Goal: Find contact information: Find contact information

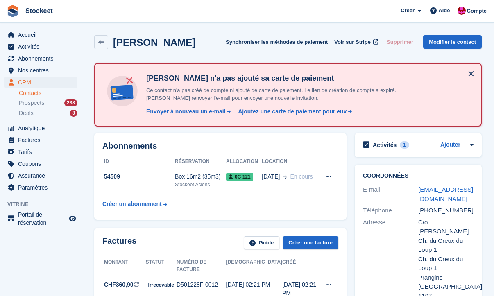
click at [417, 173] on h2 "Coordonnées" at bounding box center [418, 176] width 111 height 7
click at [385, 143] on h2 "Activités" at bounding box center [385, 144] width 24 height 7
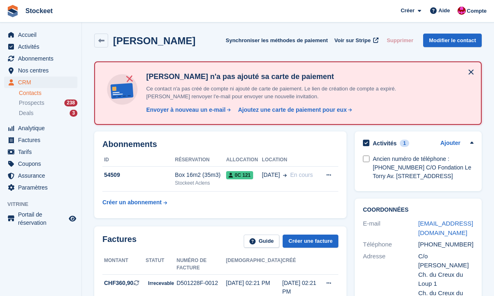
scroll to position [14, 0]
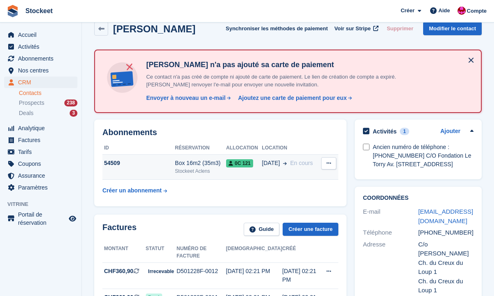
click at [144, 163] on div "54509" at bounding box center [138, 163] width 73 height 9
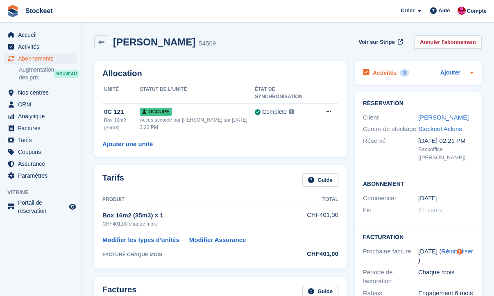
click at [394, 73] on h2 "Activités" at bounding box center [385, 72] width 24 height 7
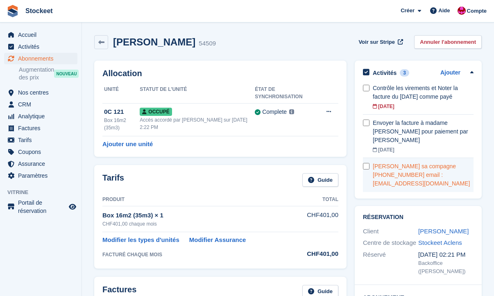
click at [415, 167] on div "Antoinette Fleury sa compagne +41 79 501 45 58 email : atiti74@bluewin.ch" at bounding box center [423, 175] width 101 height 26
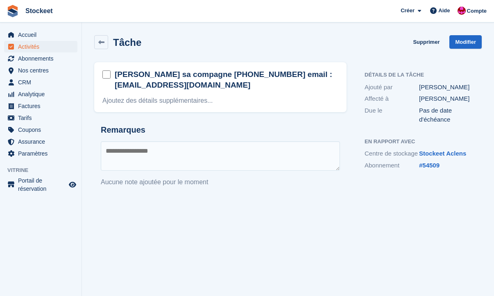
drag, startPoint x: 195, startPoint y: 88, endPoint x: 114, endPoint y: 71, distance: 82.3
click at [114, 71] on div "Antoinette Fleury sa compagne +41 79 501 45 58 email : atiti74@bluewin.ch" at bounding box center [220, 80] width 236 height 23
click at [218, 79] on h2 "Antoinette Fleury sa compagne +41 79 501 45 58 email : atiti74@bluewin.ch" at bounding box center [227, 79] width 224 height 21
drag, startPoint x: 116, startPoint y: 73, endPoint x: 194, endPoint y: 85, distance: 79.1
click at [194, 85] on h2 "Antoinette Fleury sa compagne +41 79 501 45 58 email : atiti74@bluewin.ch" at bounding box center [227, 79] width 224 height 21
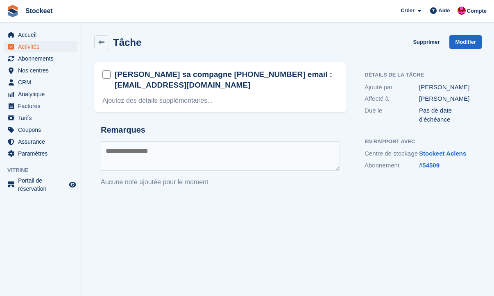
click at [207, 85] on h2 "Antoinette Fleury sa compagne +41 79 501 45 58 email : atiti74@bluewin.ch" at bounding box center [227, 79] width 224 height 21
drag, startPoint x: 185, startPoint y: 86, endPoint x: 117, endPoint y: 70, distance: 69.8
click at [117, 70] on h2 "Antoinette Fleury sa compagne +41 79 501 45 58 email : atiti74@bluewin.ch" at bounding box center [227, 79] width 224 height 21
click at [195, 85] on h2 "Antoinette Fleury sa compagne +41 79 501 45 58 email : atiti74@bluewin.ch" at bounding box center [227, 79] width 224 height 21
click at [34, 65] on span "Nos centres" at bounding box center [42, 70] width 49 height 11
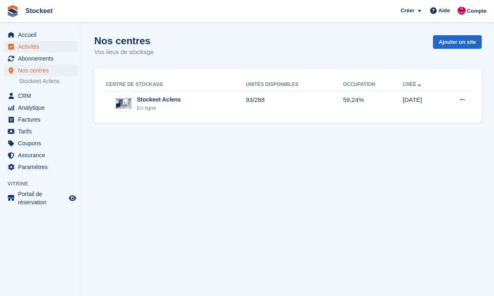
click at [35, 49] on span "Activités" at bounding box center [42, 46] width 49 height 11
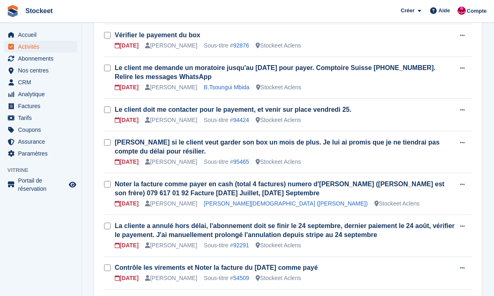
scroll to position [154, 0]
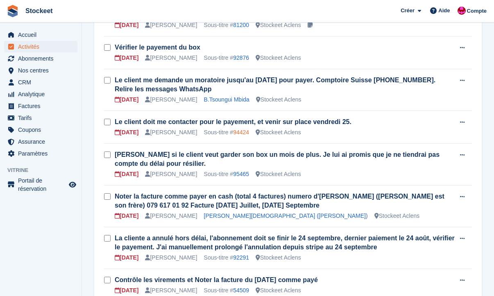
click at [242, 132] on link "94424" at bounding box center [241, 132] width 16 height 7
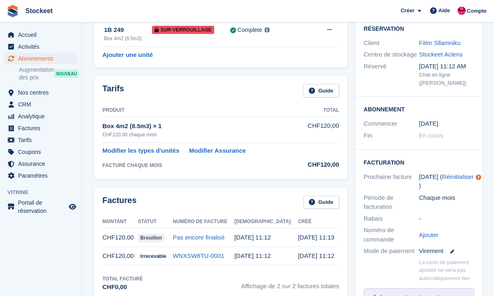
scroll to position [6, 0]
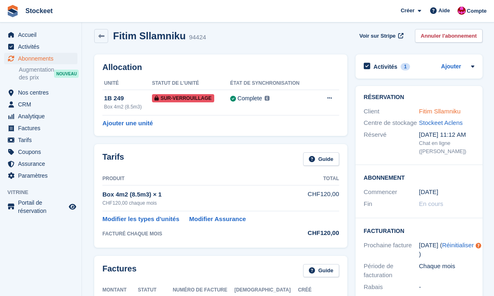
click at [428, 109] on link "Fitim Sllamniku" at bounding box center [440, 111] width 42 height 7
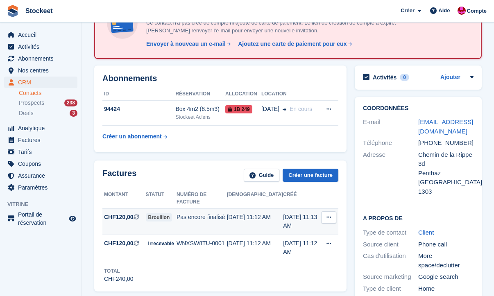
scroll to position [1, 0]
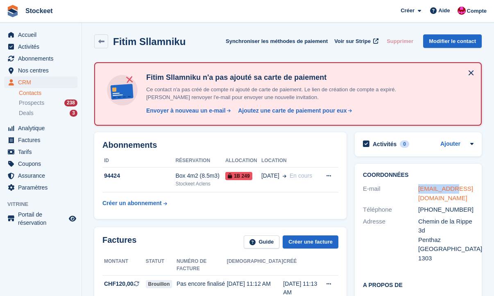
drag, startPoint x: 413, startPoint y: 187, endPoint x: 451, endPoint y: 190, distance: 37.8
click at [451, 190] on div "E-mail info@sel-braise.ch" at bounding box center [418, 193] width 111 height 21
click at [481, 174] on div "Coordonnées E-mail info@sel-braise.ch Téléphone +41786595020 Adresse Chemin de …" at bounding box center [418, 218] width 127 height 109
drag, startPoint x: 472, startPoint y: 190, endPoint x: 418, endPoint y: 187, distance: 53.7
click at [418, 187] on div "info@sel-braise.ch" at bounding box center [445, 193] width 55 height 18
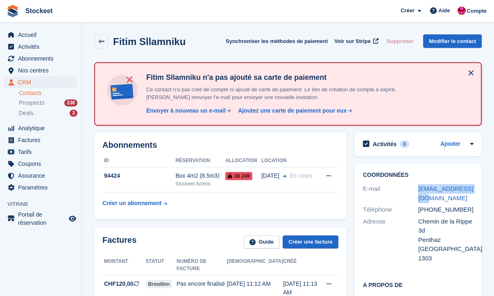
copy link "info@sel-braise.ch"
